Goal: Information Seeking & Learning: Get advice/opinions

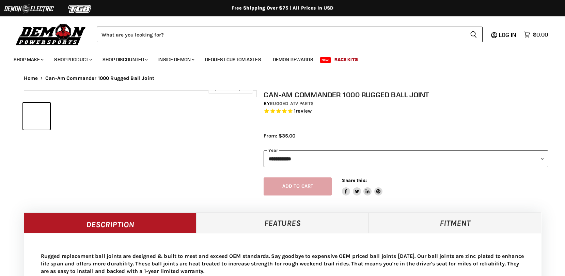
select select "******"
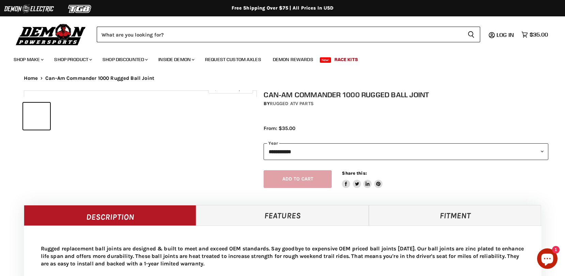
select select "******"
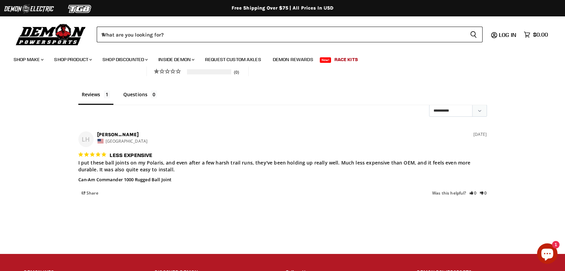
scroll to position [398, 0]
